Goal: Task Accomplishment & Management: Manage account settings

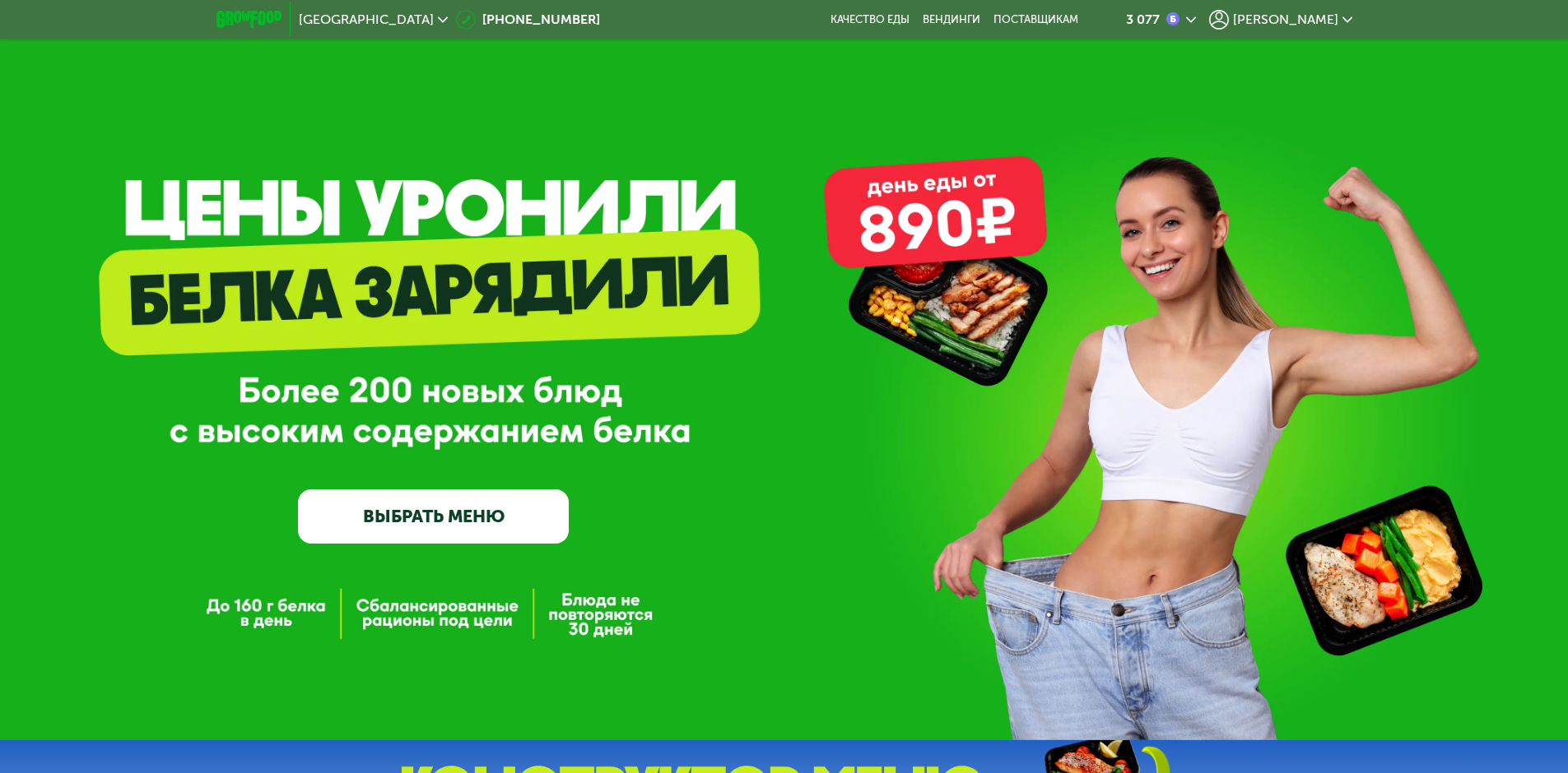
click at [1313, 17] on span "[PERSON_NAME]" at bounding box center [1286, 19] width 105 height 13
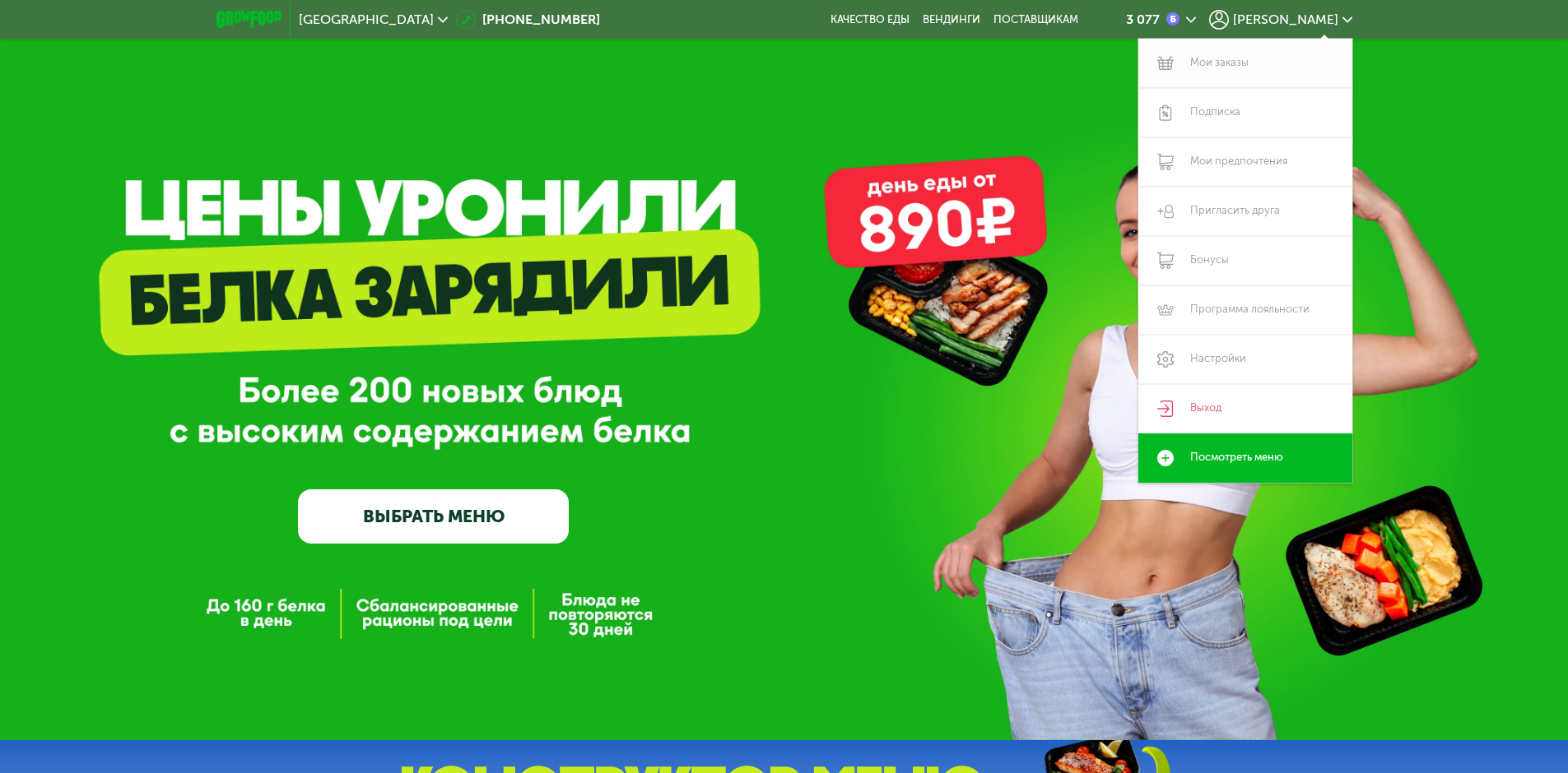
click at [1267, 66] on link "Мои заказы" at bounding box center [1245, 63] width 214 height 49
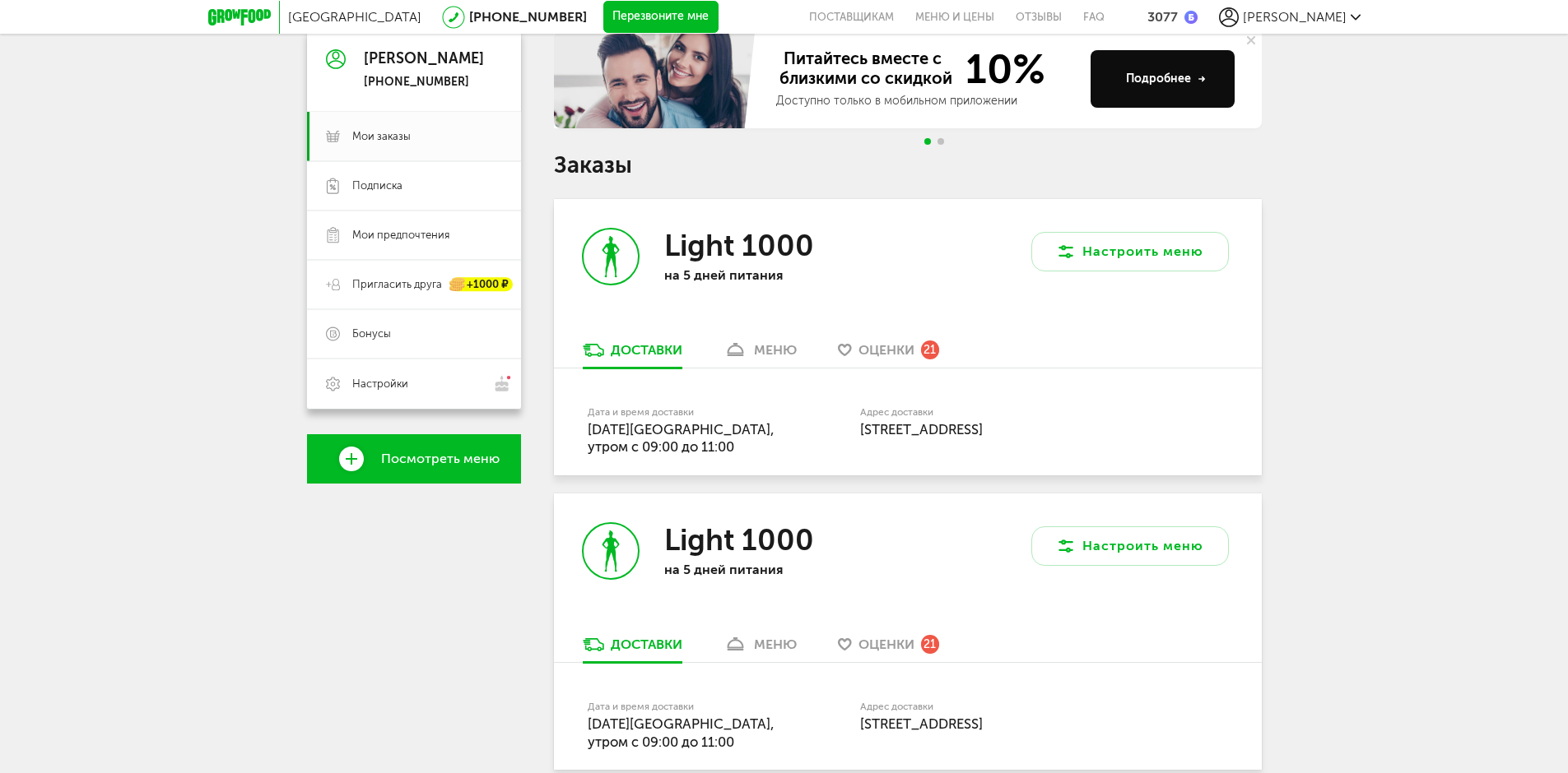
scroll to position [412, 0]
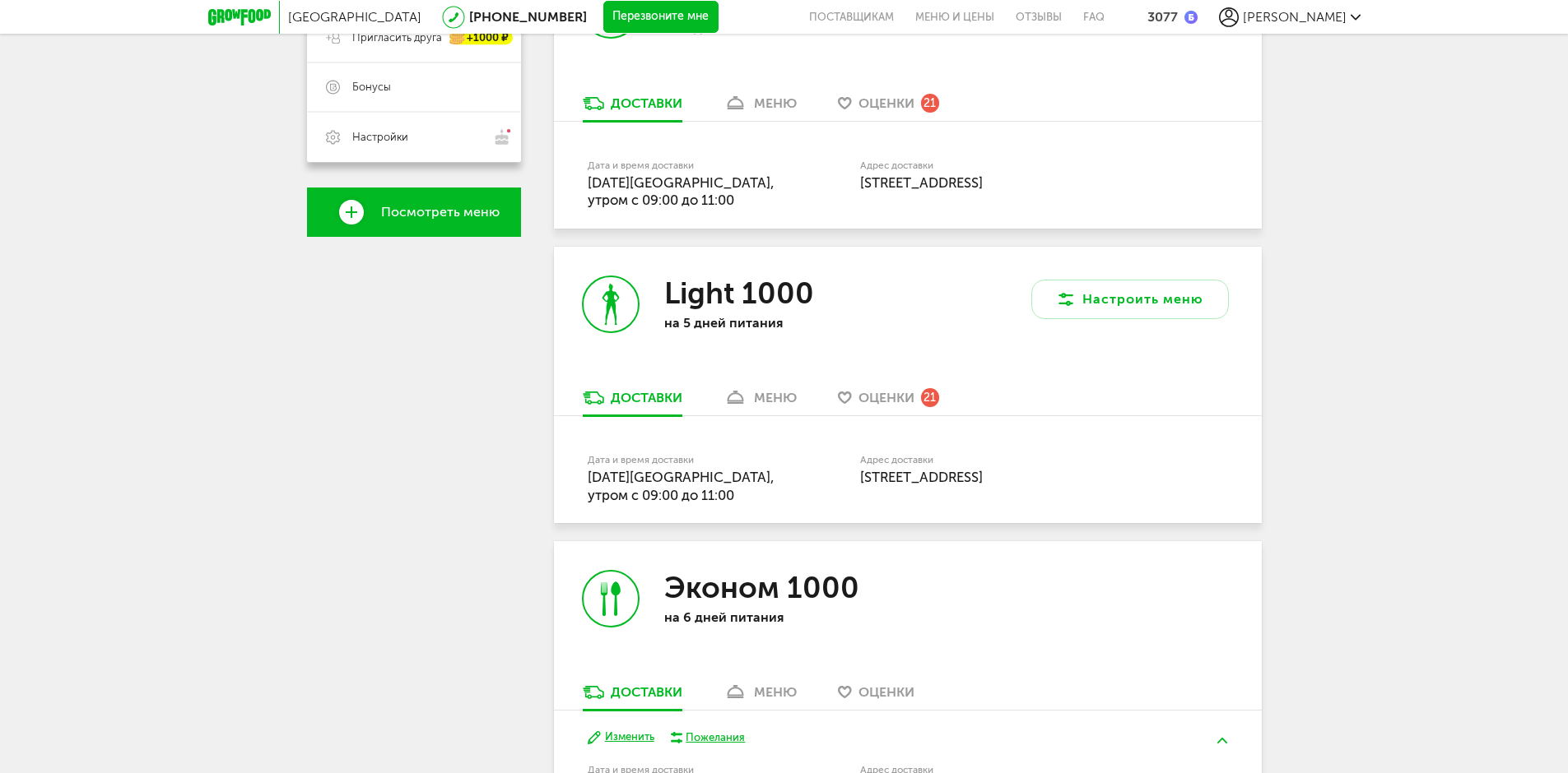
click at [762, 104] on div "меню" at bounding box center [776, 104] width 43 height 16
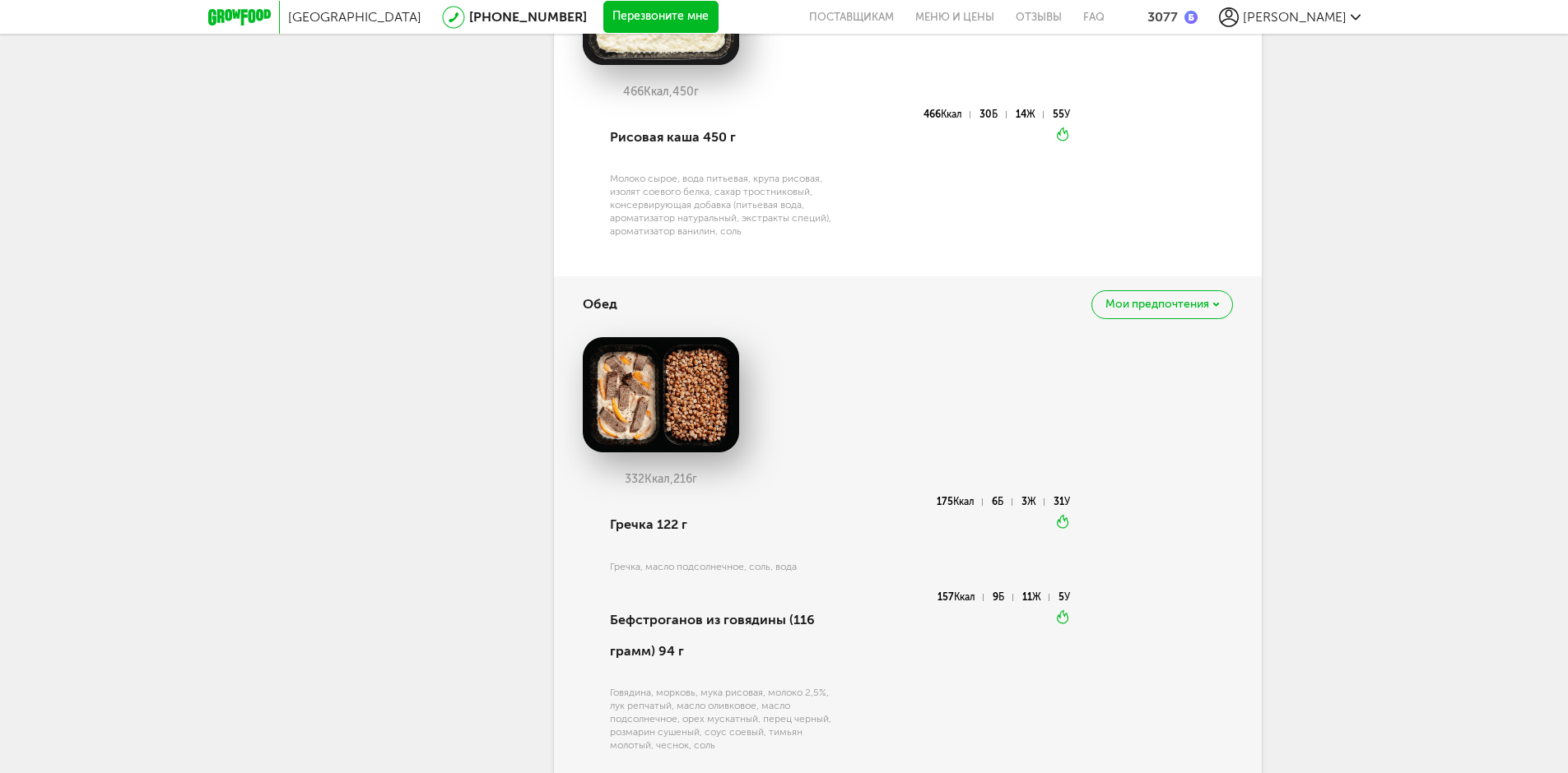
scroll to position [405, 0]
